Goal: Information Seeking & Learning: Learn about a topic

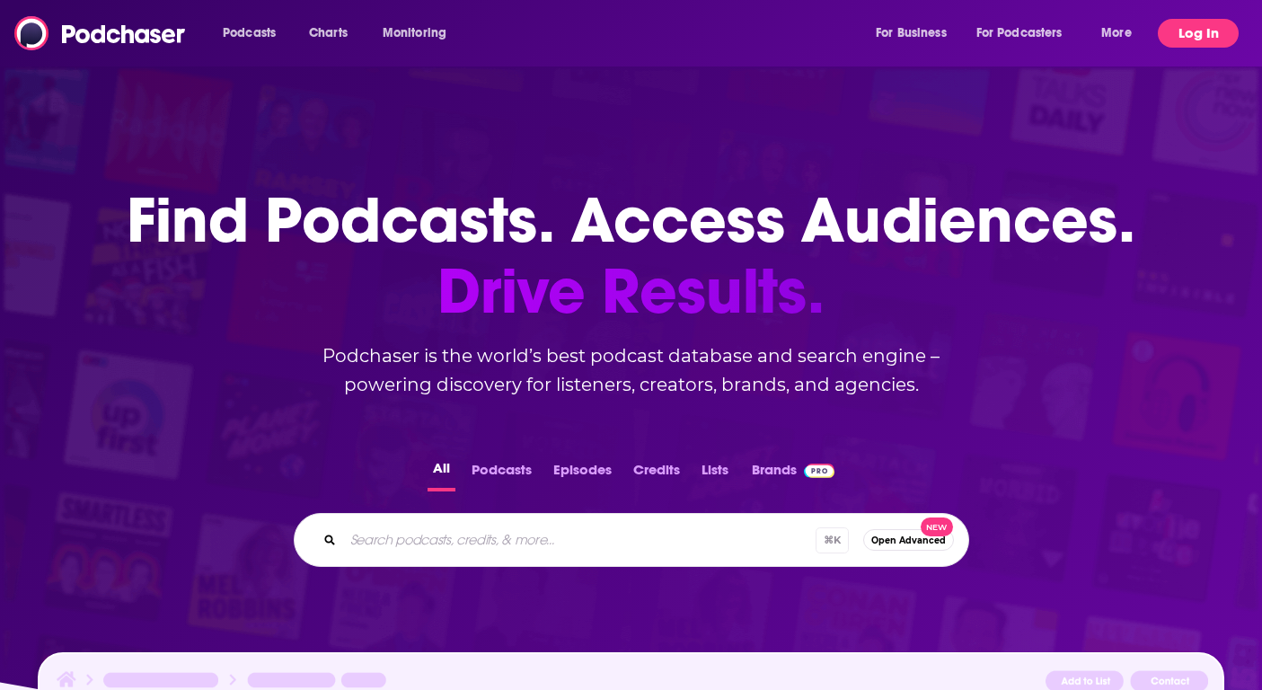
click at [1205, 37] on button "Log In" at bounding box center [1198, 33] width 81 height 29
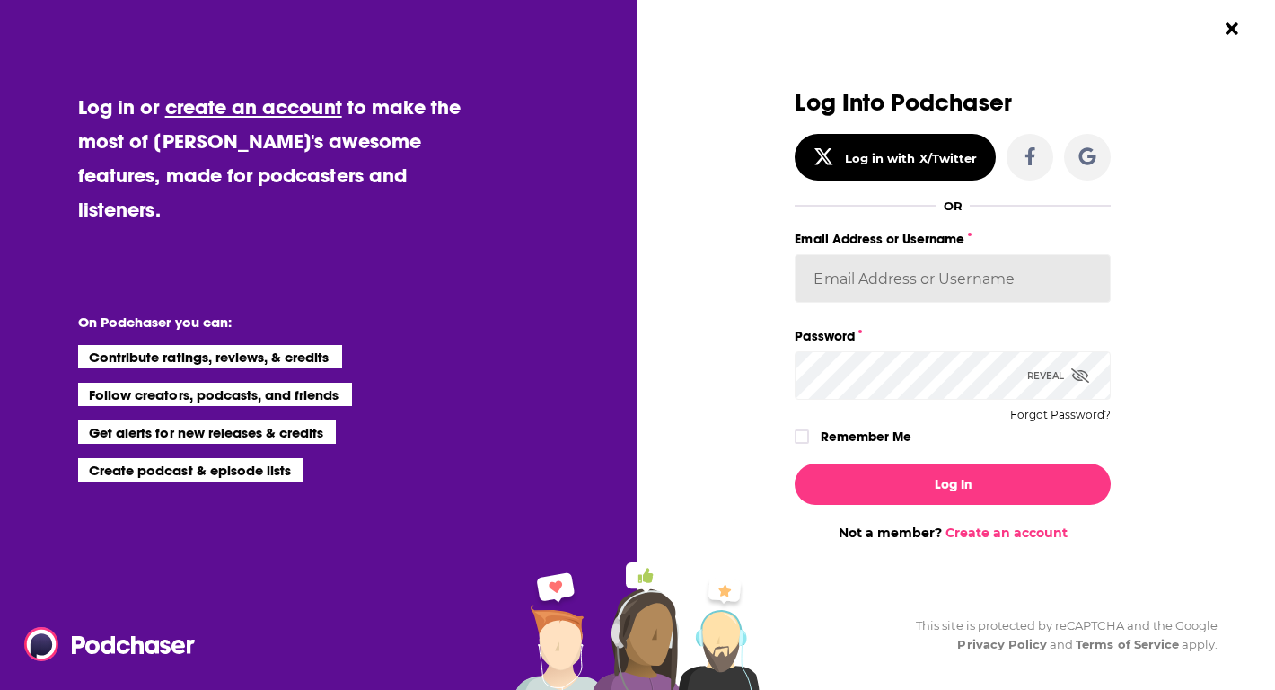
click at [913, 291] on input "Email Address or Username" at bounding box center [953, 278] width 316 height 48
type input "[EMAIL_ADDRESS][DOMAIN_NAME]"
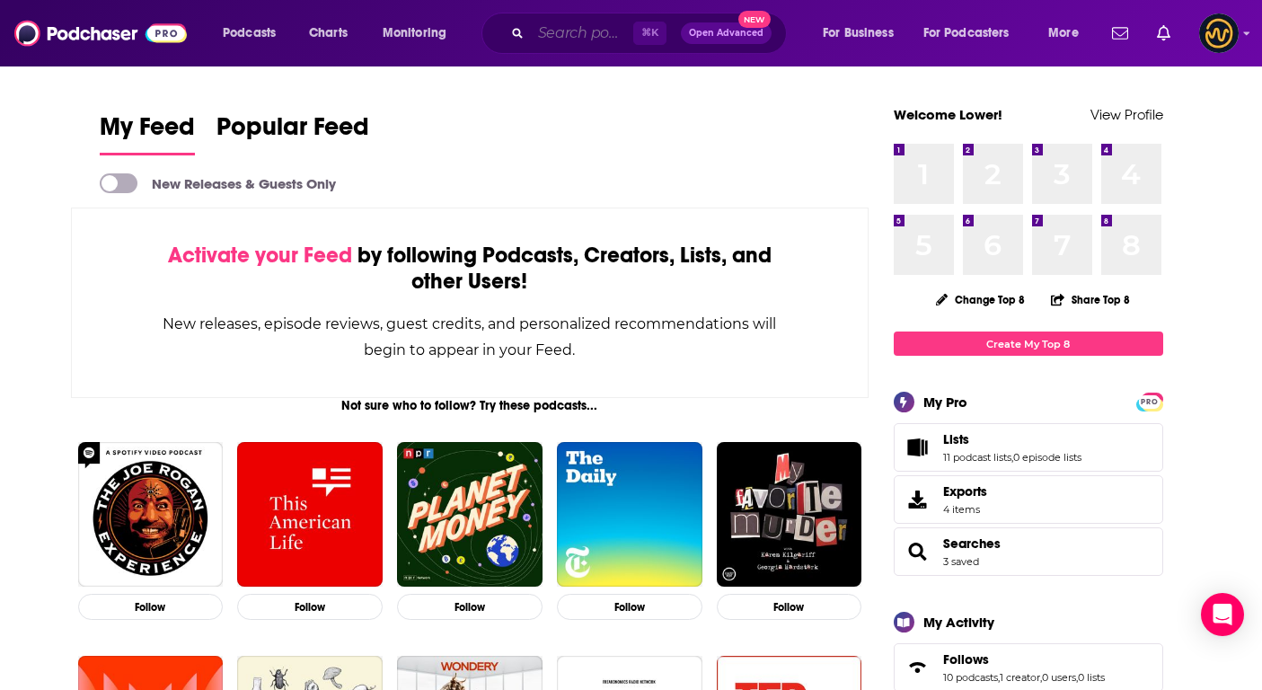
click at [581, 35] on input "Search podcasts, credits, & more..." at bounding box center [582, 33] width 102 height 29
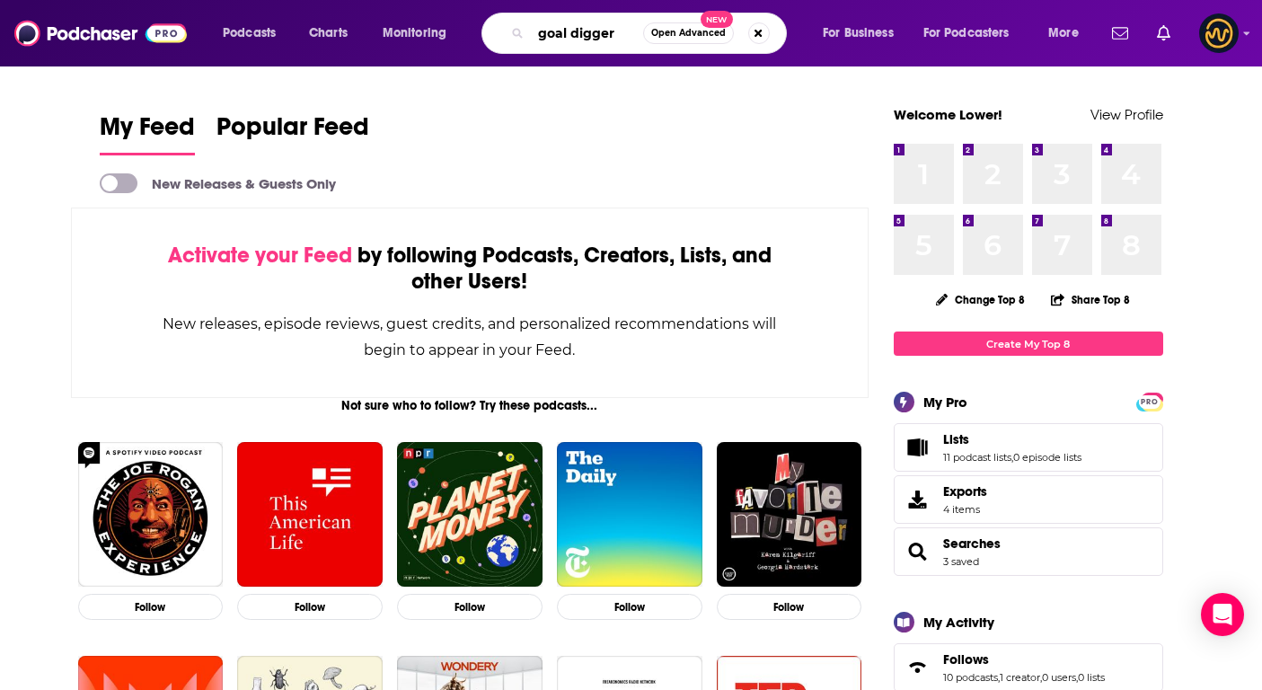
type input "goal digger"
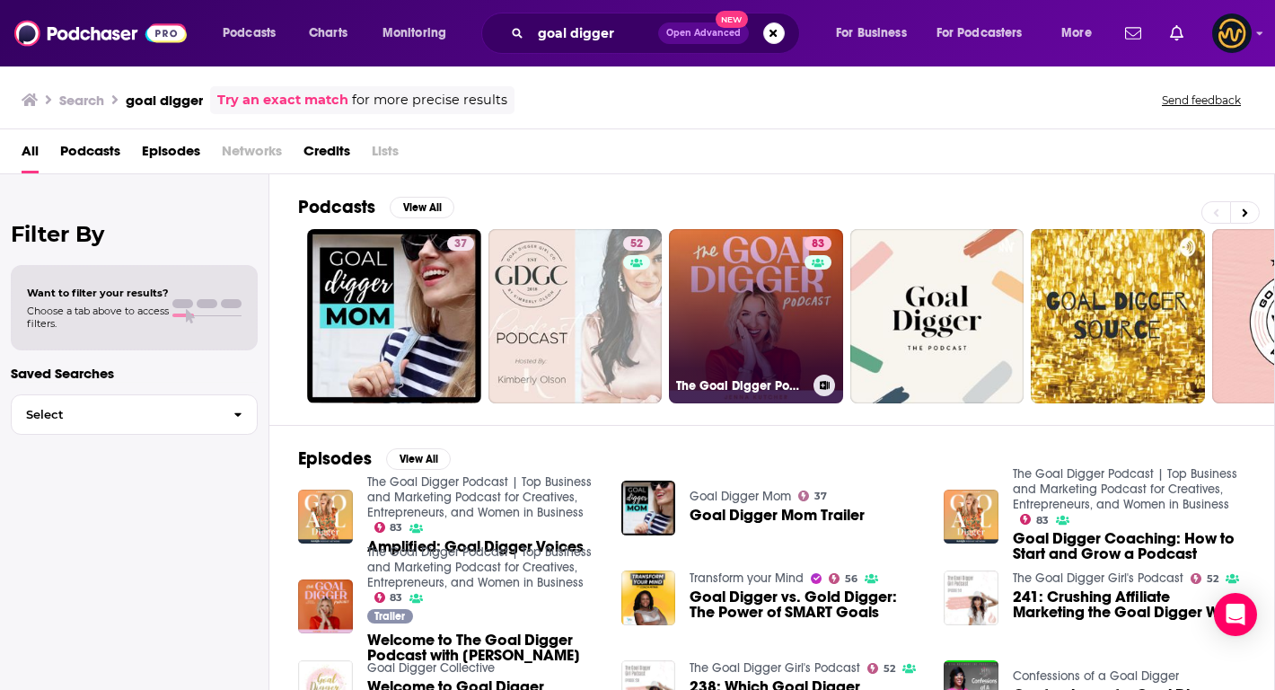
click at [749, 330] on link "83 The Goal Digger Podcast | Top Business and Marketing Podcast for Creatives, …" at bounding box center [756, 316] width 174 height 174
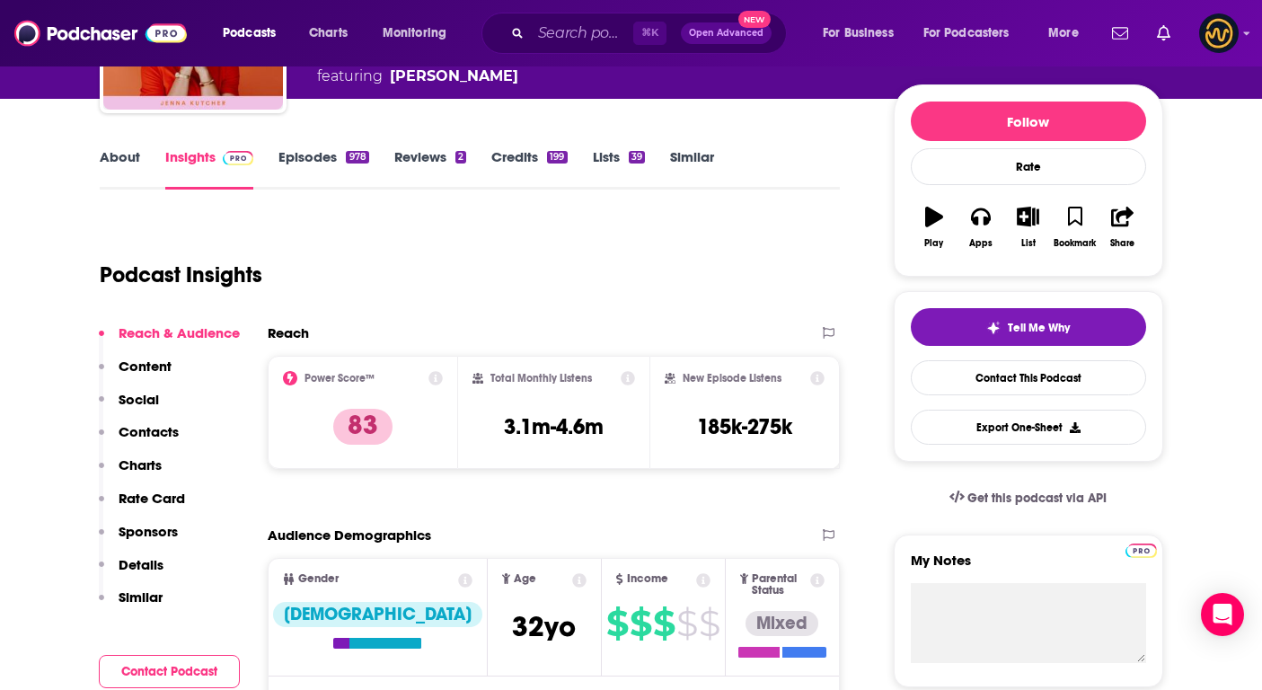
click at [137, 559] on p "Details" at bounding box center [141, 564] width 45 height 17
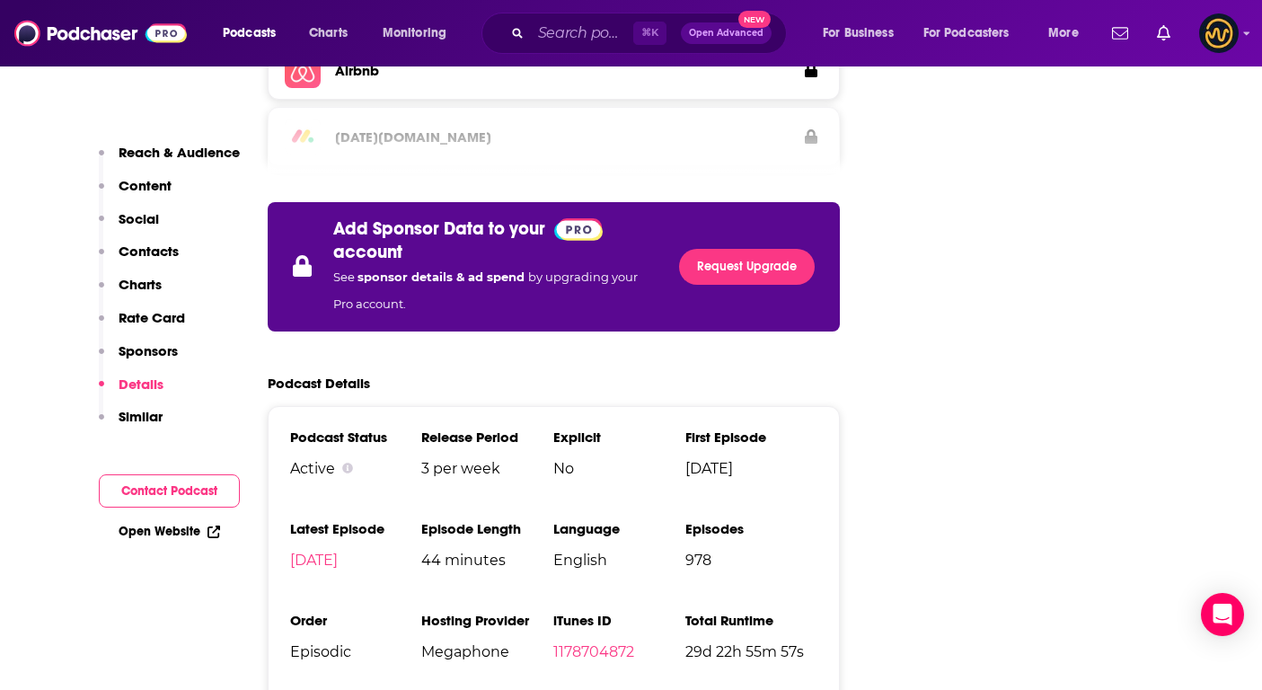
scroll to position [3253, 0]
